Goal: Task Accomplishment & Management: Use online tool/utility

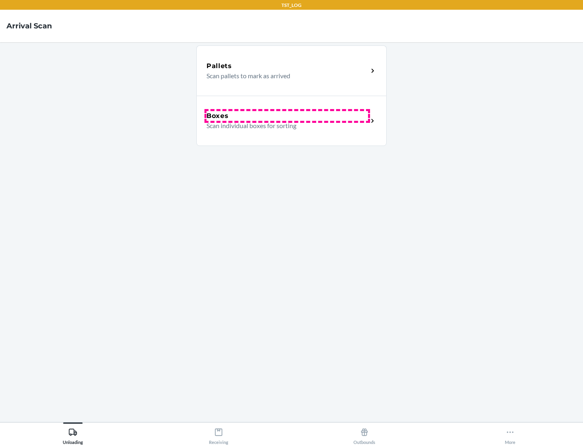
click at [287, 116] on div "Boxes" at bounding box center [288, 116] width 162 height 10
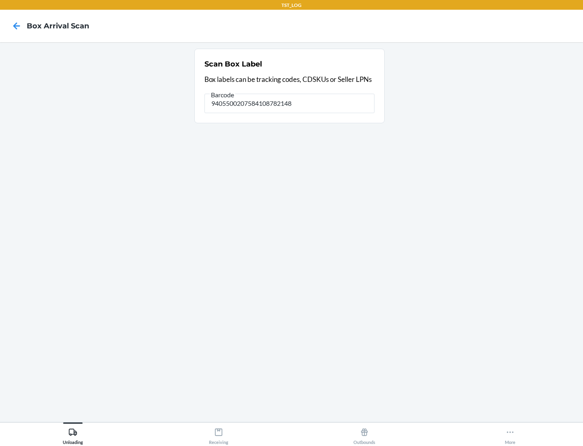
type input "9405500207584108782148"
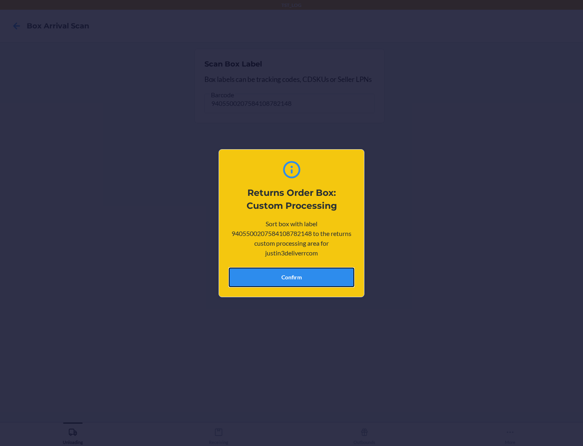
click at [292, 277] on button "Confirm" at bounding box center [292, 276] width 126 height 19
